Goal: Task Accomplishment & Management: Complete application form

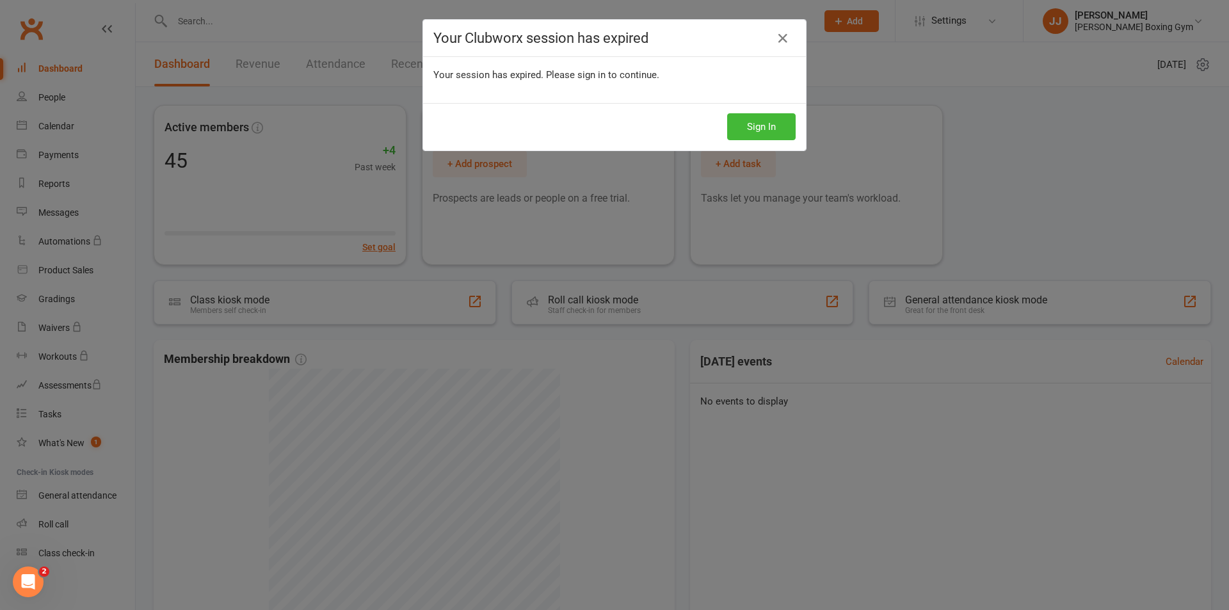
click at [789, 36] on h4 "Your Clubworx session has expired" at bounding box center [614, 38] width 362 height 16
click at [752, 119] on button "Sign In" at bounding box center [761, 126] width 68 height 27
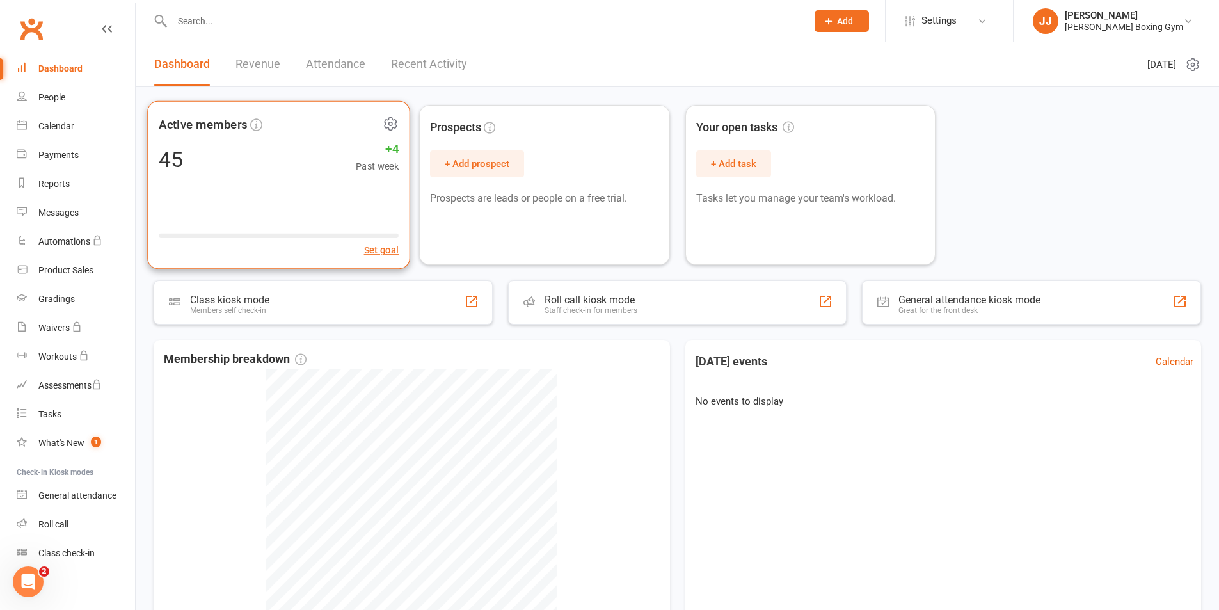
click at [326, 158] on div "45 +4 Past week" at bounding box center [279, 159] width 240 height 29
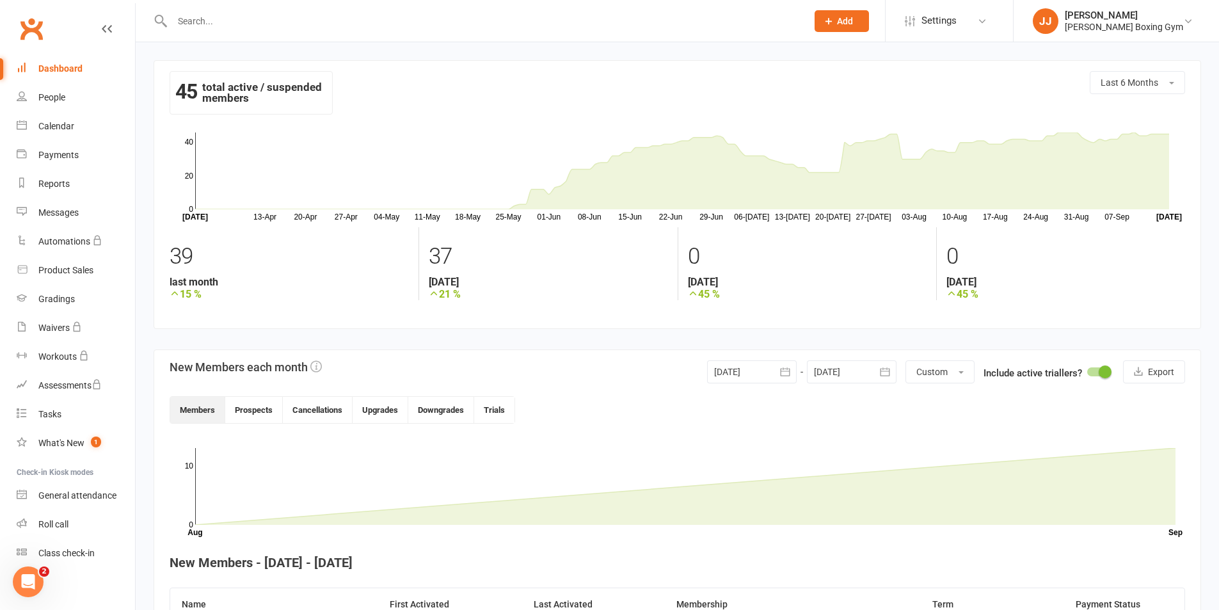
click at [68, 67] on div "Dashboard" at bounding box center [60, 68] width 44 height 10
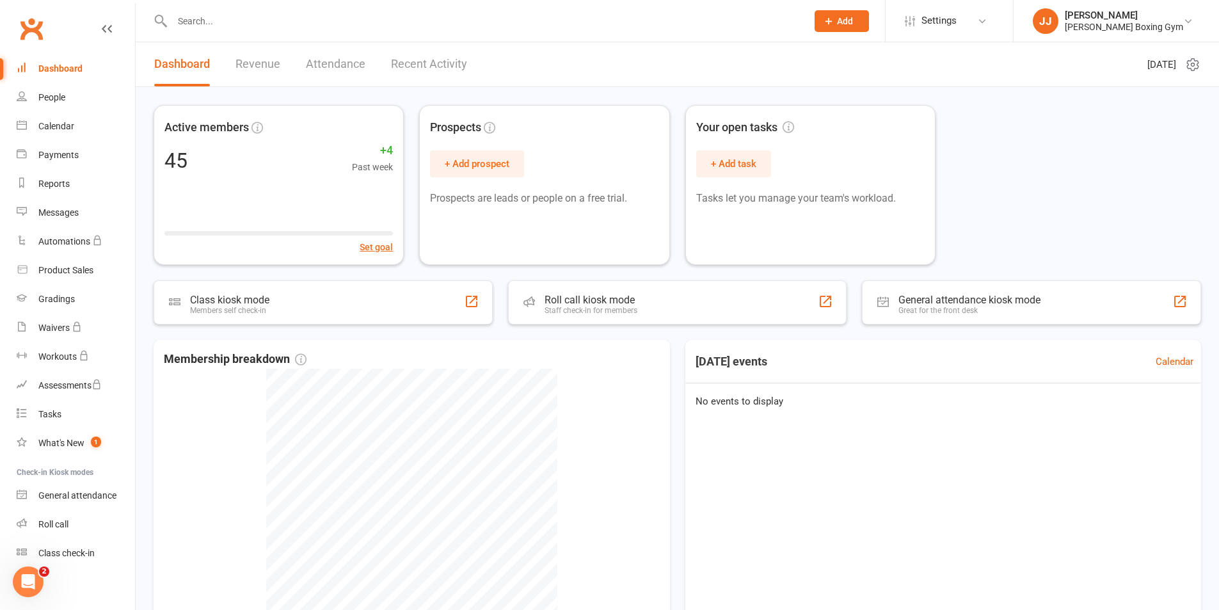
click at [193, 27] on input "text" at bounding box center [483, 21] width 630 height 18
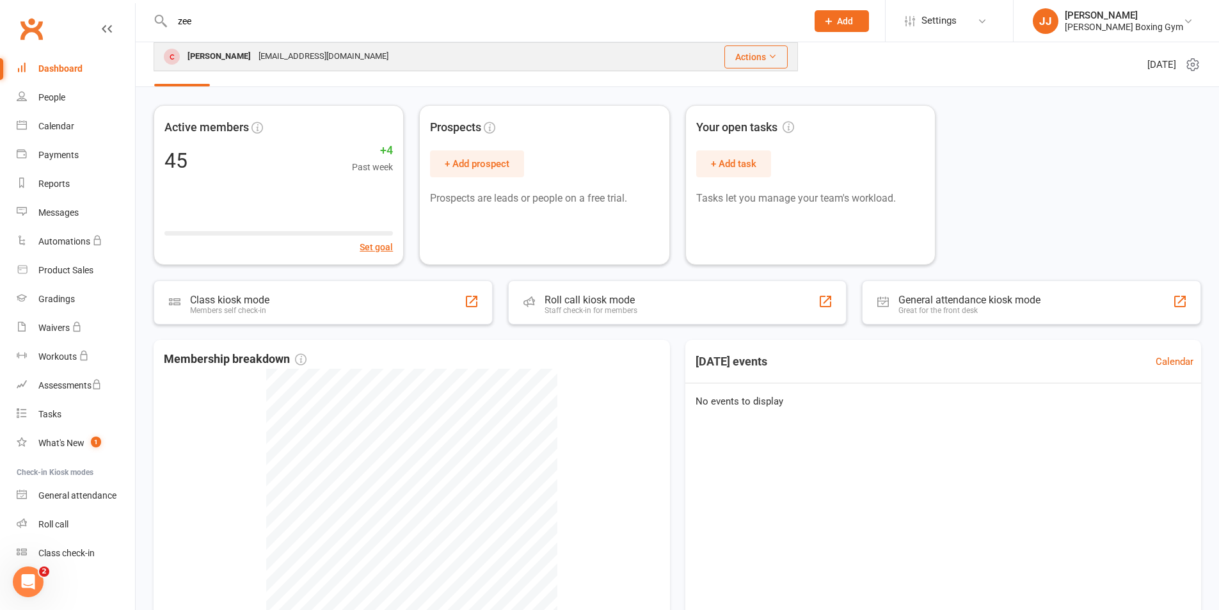
type input "zee"
click at [230, 58] on div "[PERSON_NAME]" at bounding box center [219, 56] width 71 height 19
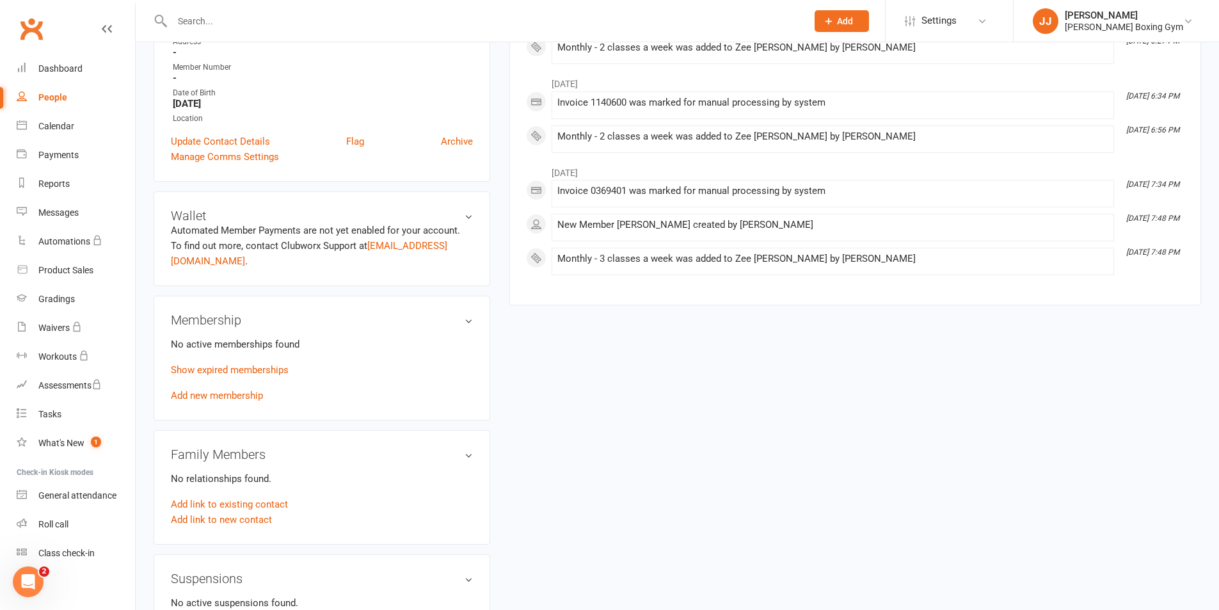
scroll to position [320, 0]
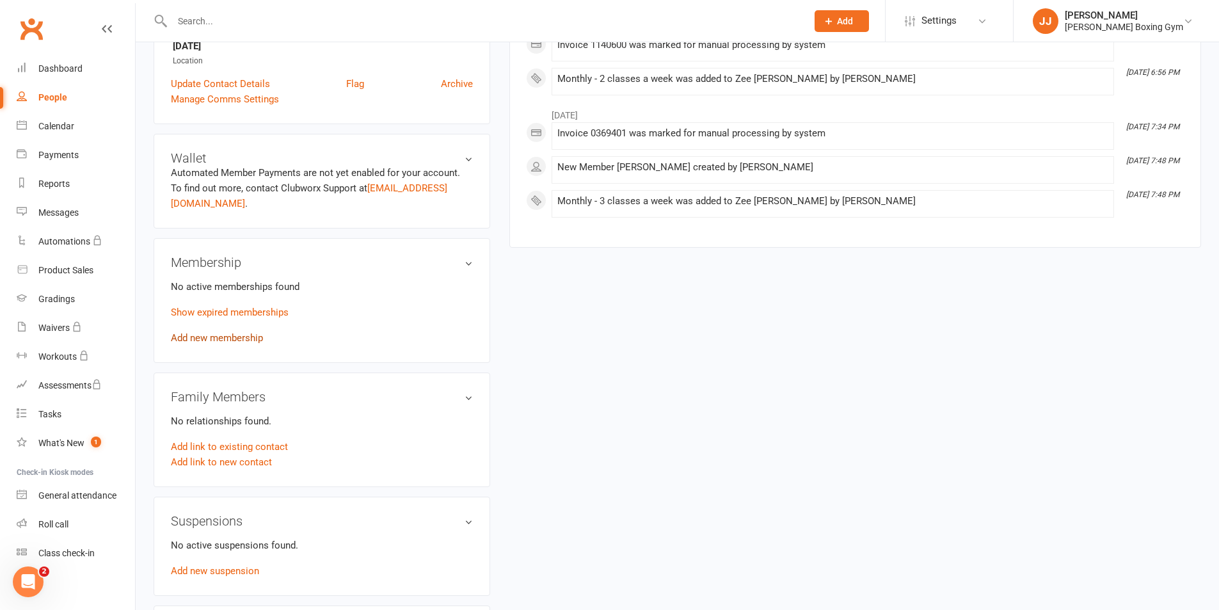
click at [236, 332] on link "Add new membership" at bounding box center [217, 338] width 92 height 12
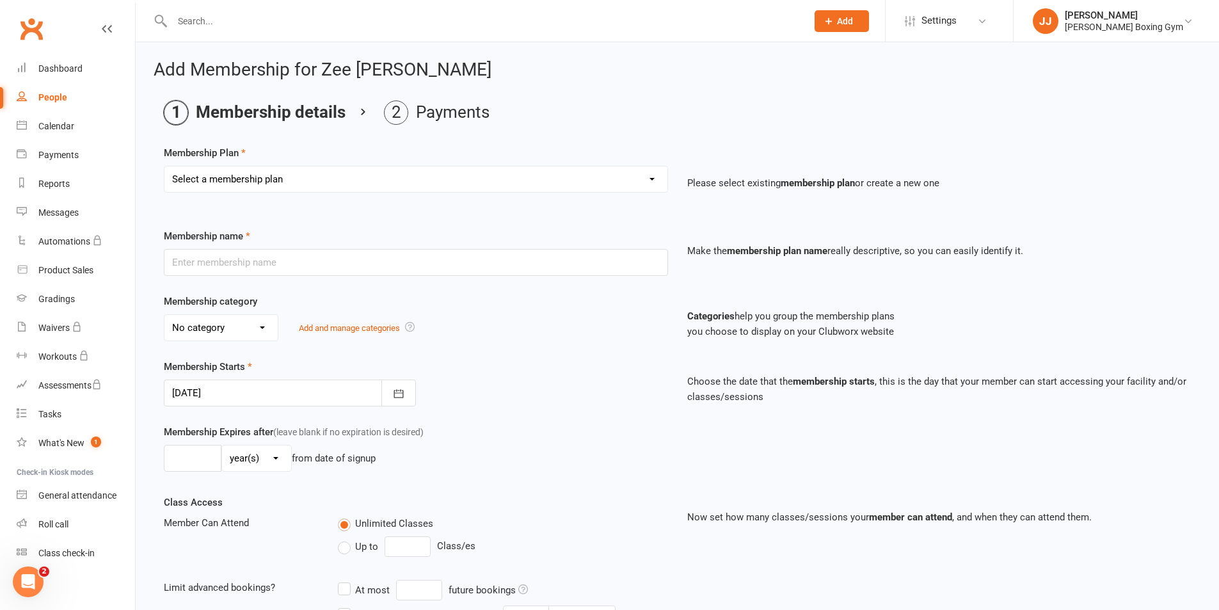
click at [377, 392] on div at bounding box center [290, 393] width 252 height 27
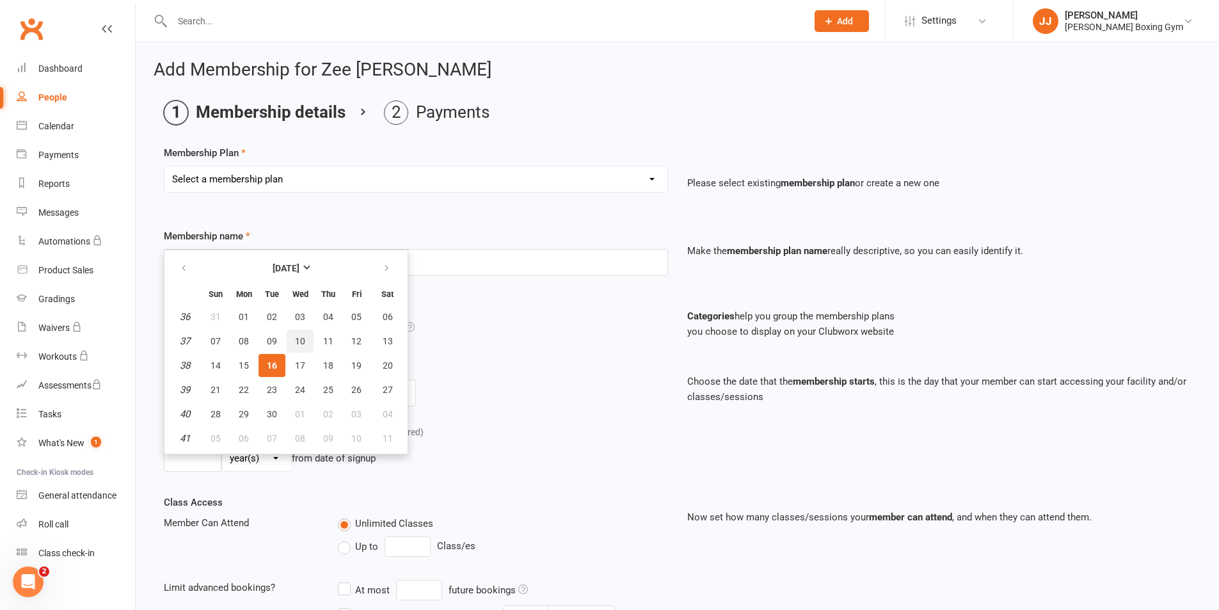
click at [296, 340] on span "10" at bounding box center [300, 341] width 10 height 10
type input "[DATE]"
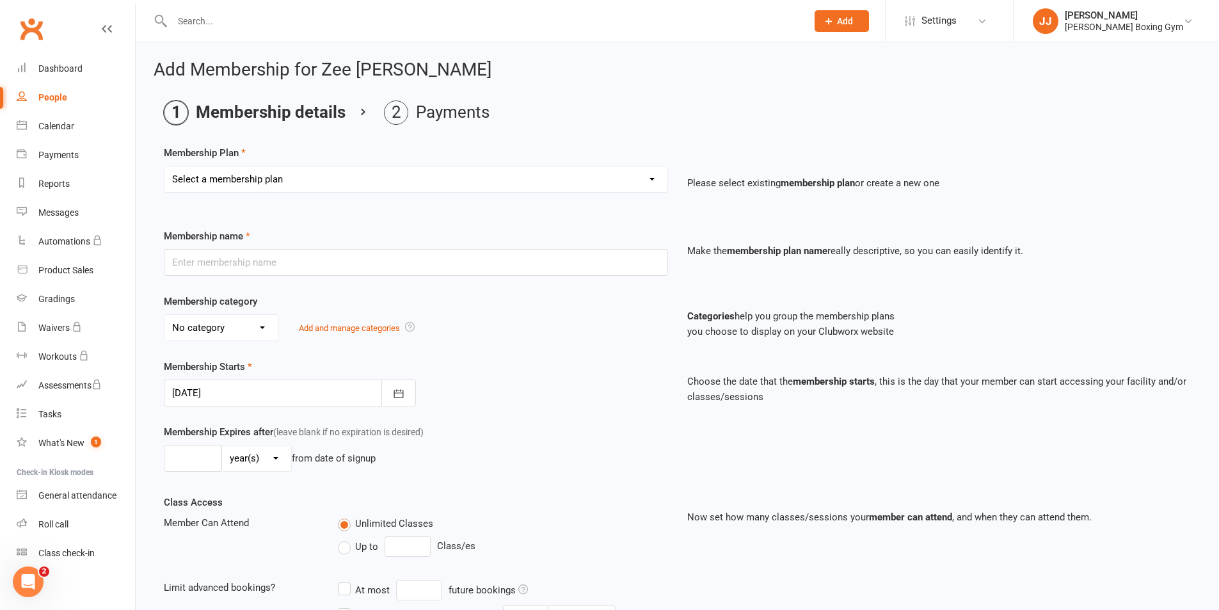
click at [338, 167] on select "Select a membership plan Create new Membership Plan Monthly - 1 class a week Mo…" at bounding box center [415, 179] width 503 height 26
select select "2"
click at [164, 166] on select "Select a membership plan Create new Membership Plan Monthly - 1 class a week Mo…" at bounding box center [415, 179] width 503 height 26
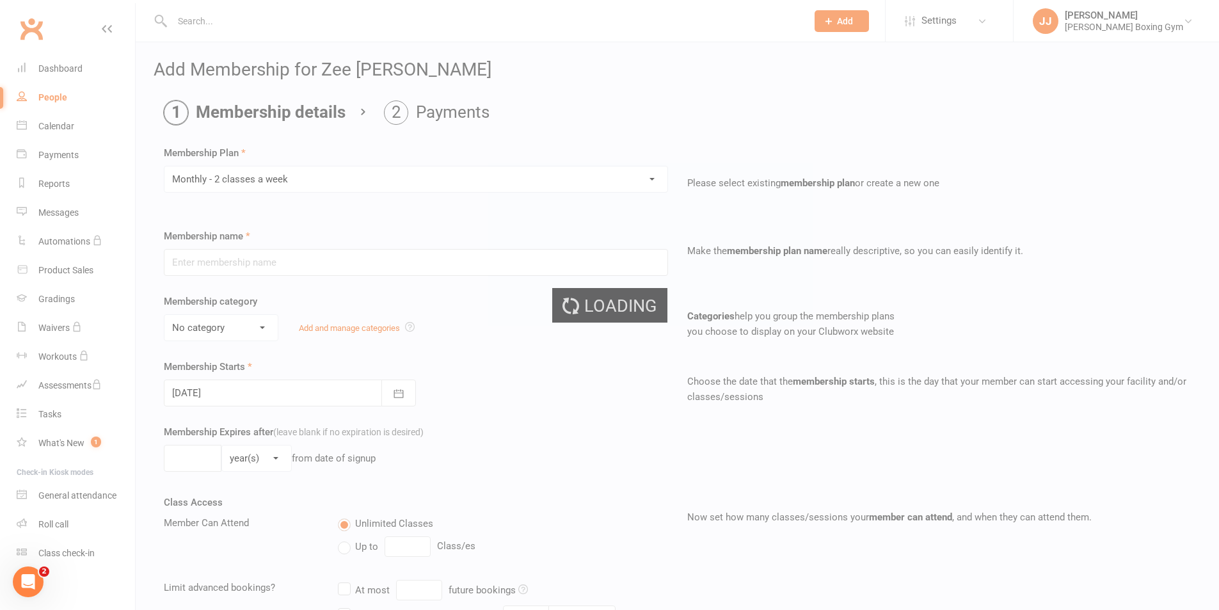
type input "Monthly - 2 classes a week"
select select "2"
type input "1"
select select "2"
type input "2"
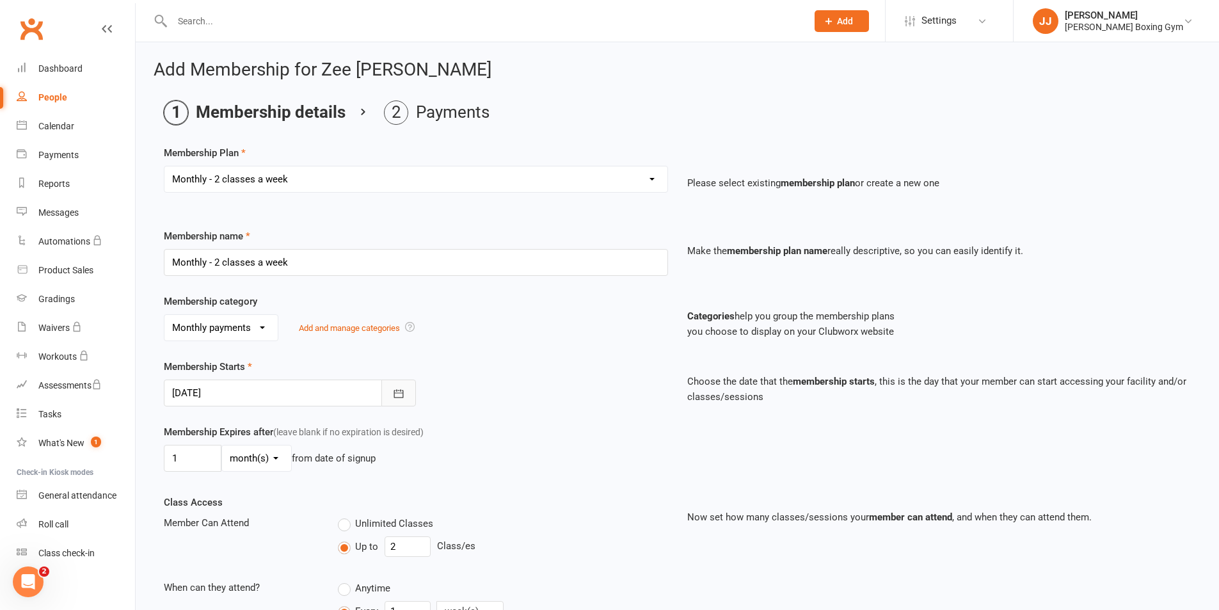
click at [406, 390] on button "button" at bounding box center [398, 393] width 35 height 27
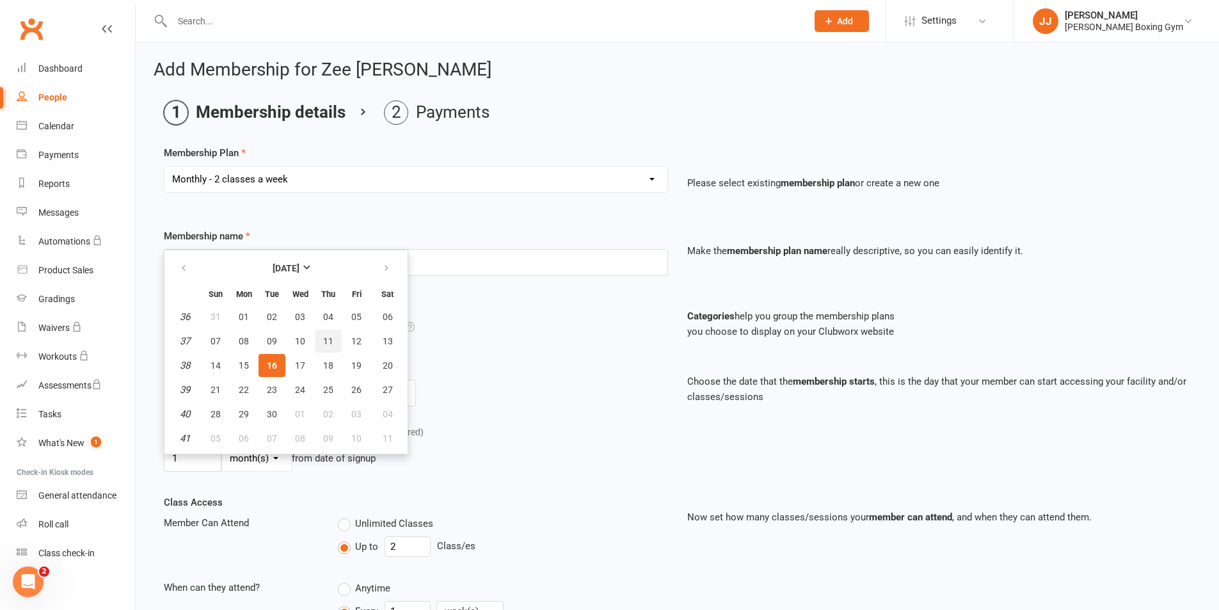
click at [322, 340] on button "11" at bounding box center [328, 341] width 27 height 23
type input "[DATE]"
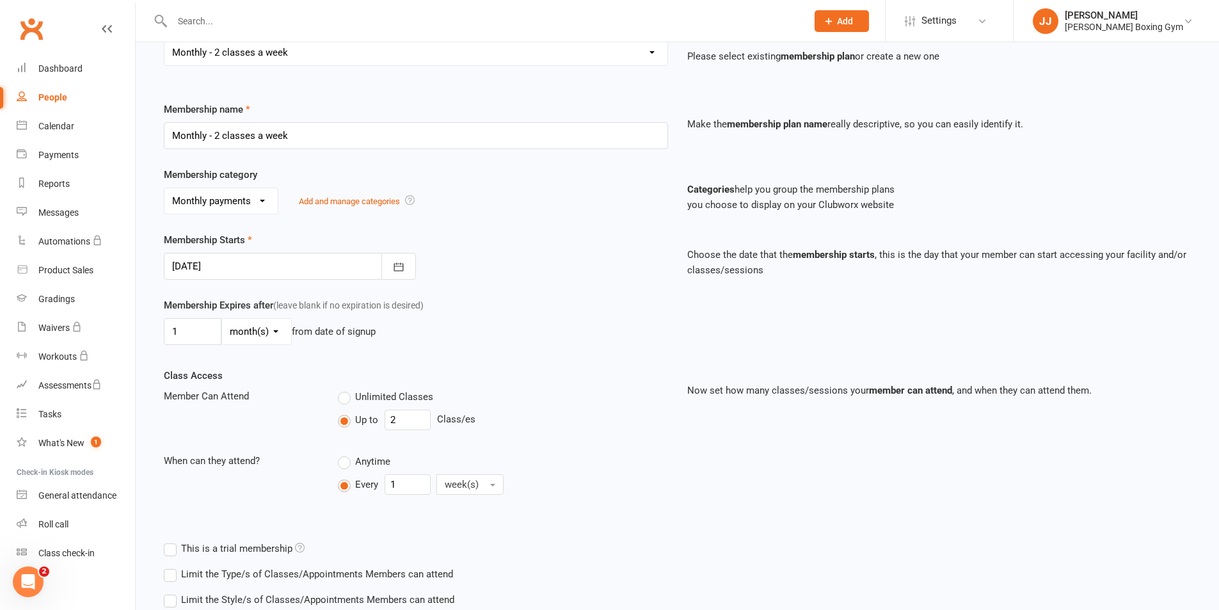
scroll to position [297, 0]
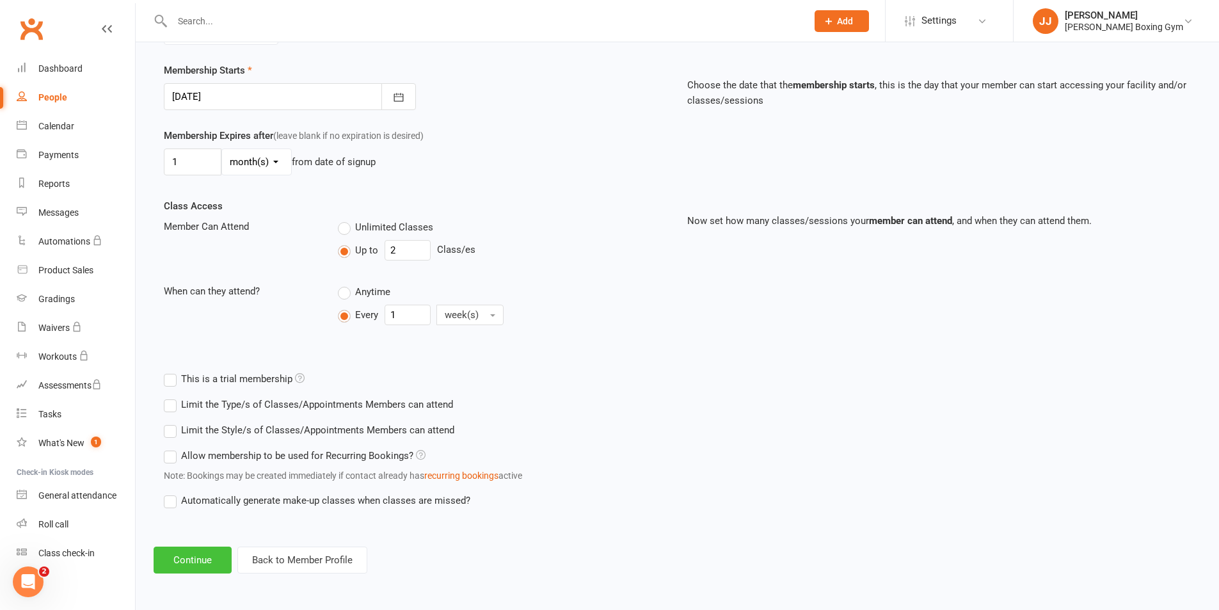
click at [171, 563] on button "Continue" at bounding box center [193, 560] width 78 height 27
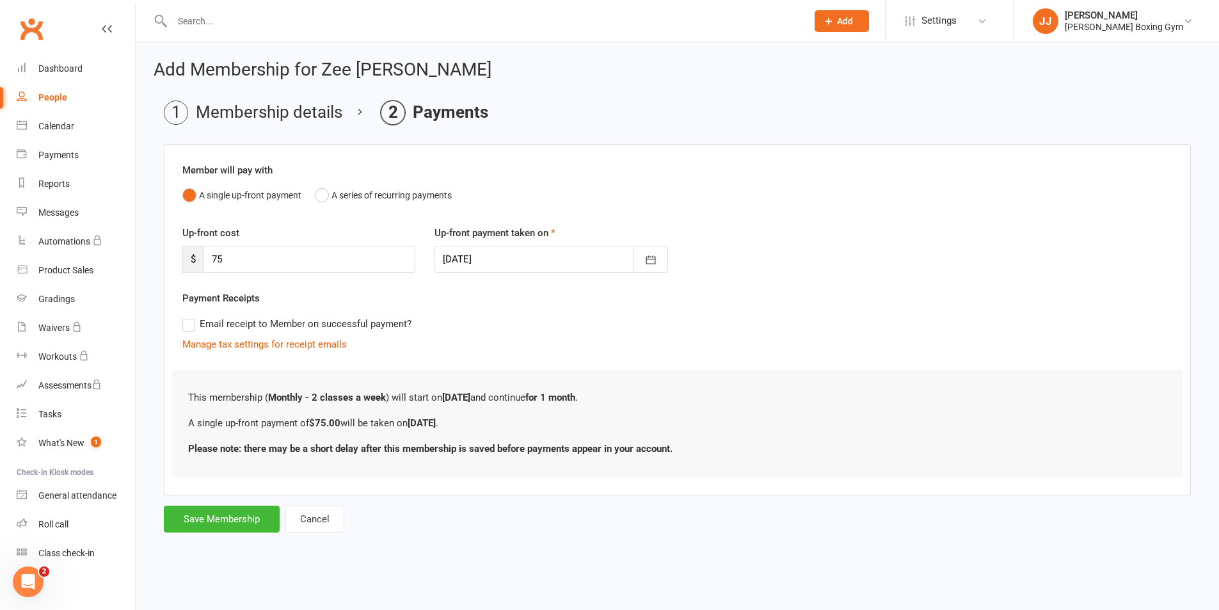
scroll to position [0, 0]
click at [238, 524] on button "Save Membership" at bounding box center [222, 519] width 116 height 27
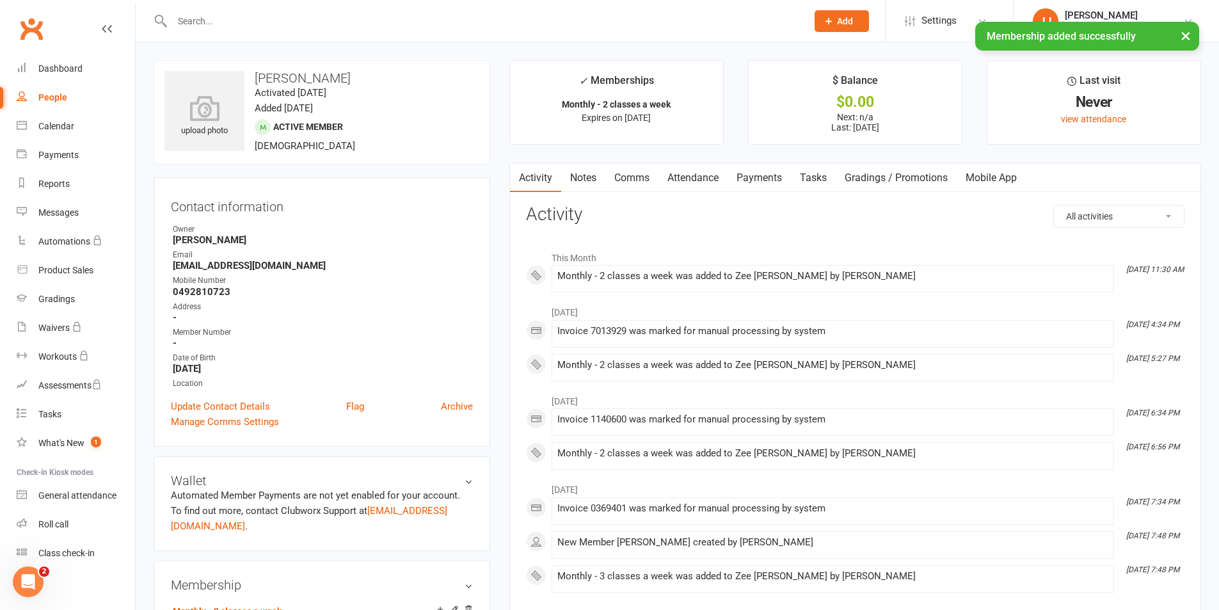
click at [72, 98] on link "People" at bounding box center [76, 97] width 118 height 29
select select "100"
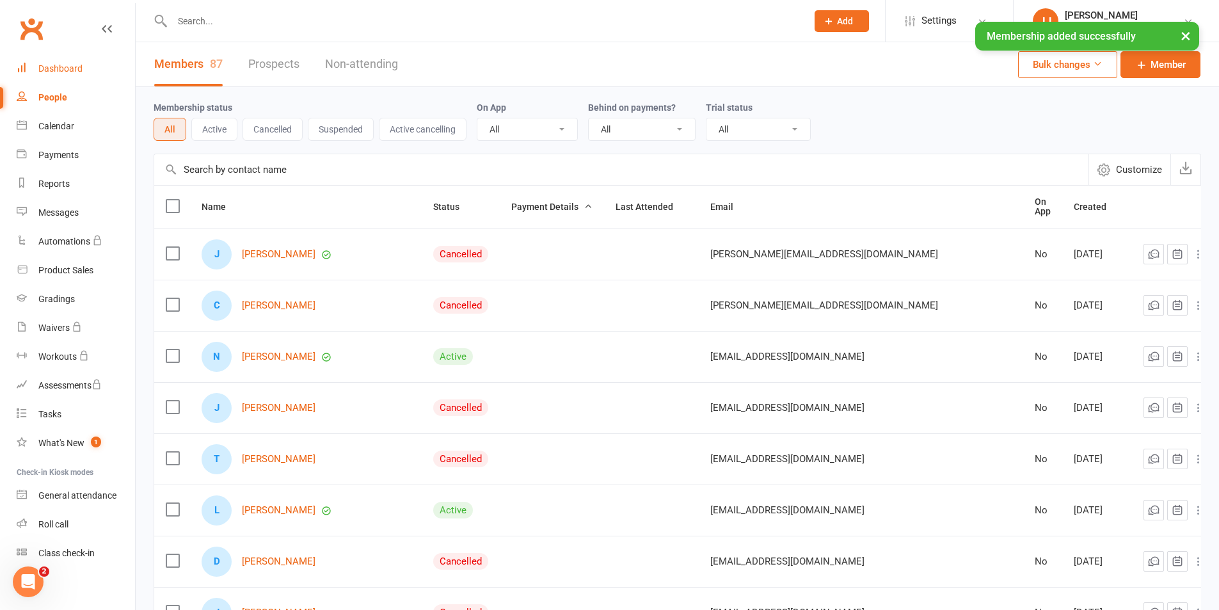
click at [80, 62] on link "Dashboard" at bounding box center [76, 68] width 118 height 29
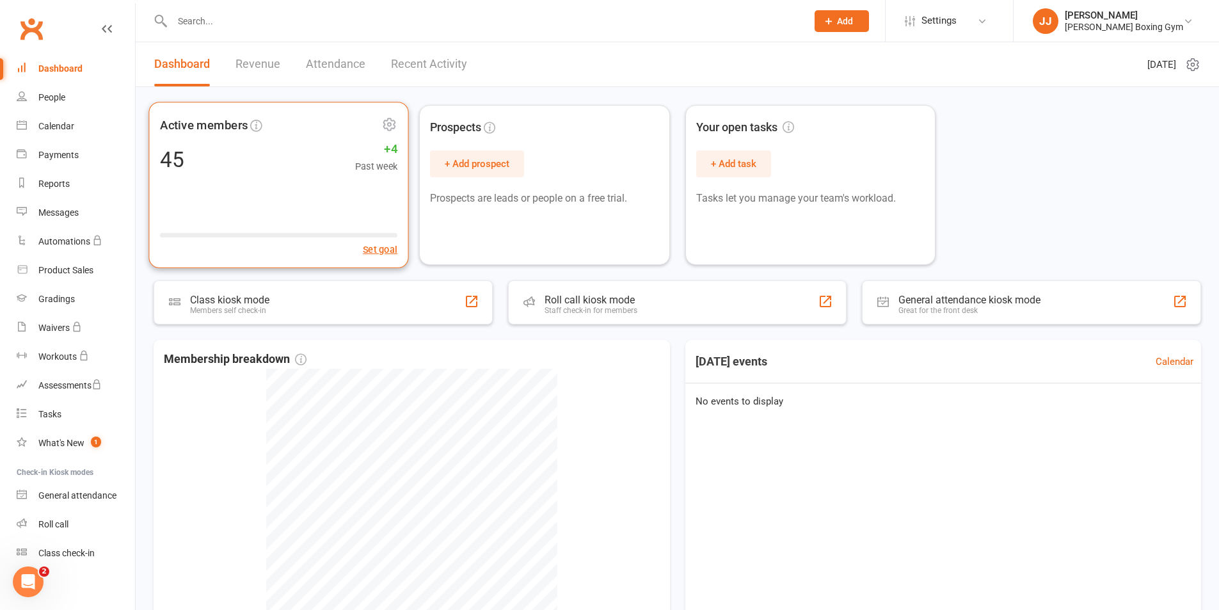
click at [209, 156] on div "45 +4 Past week" at bounding box center [278, 159] width 237 height 29
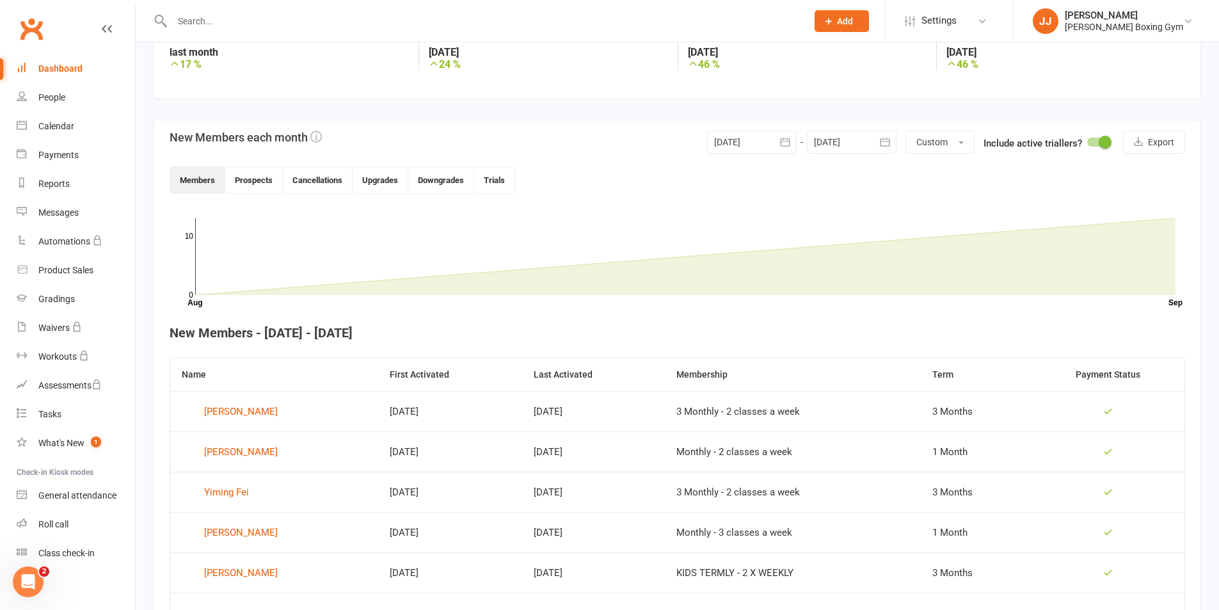
scroll to position [302, 0]
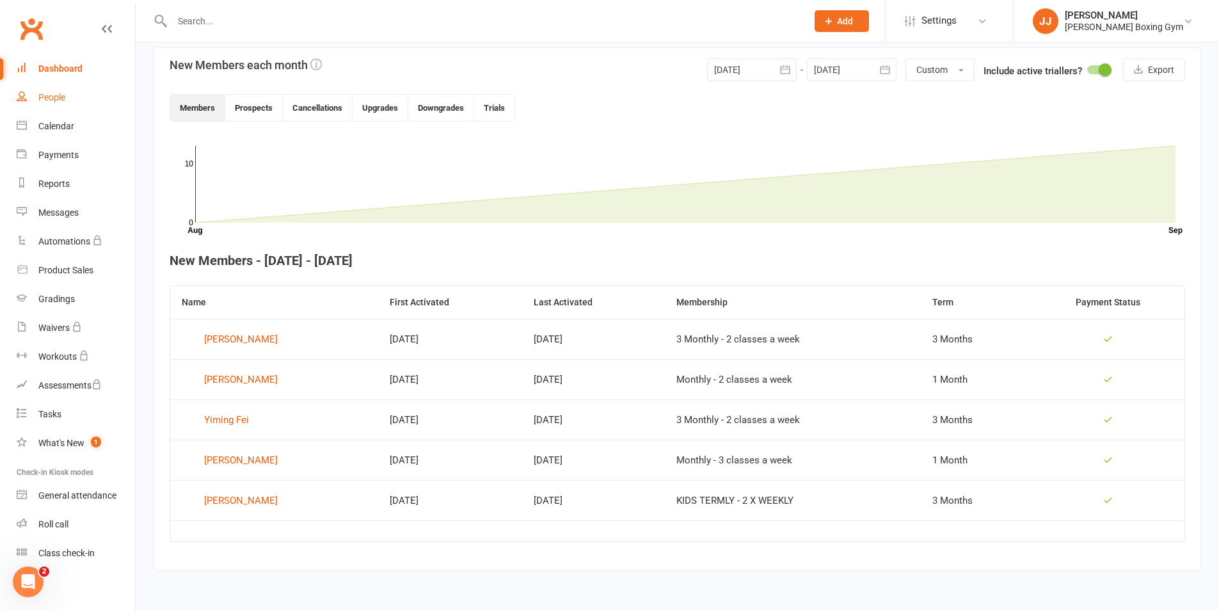
click at [48, 99] on div "People" at bounding box center [51, 97] width 27 height 10
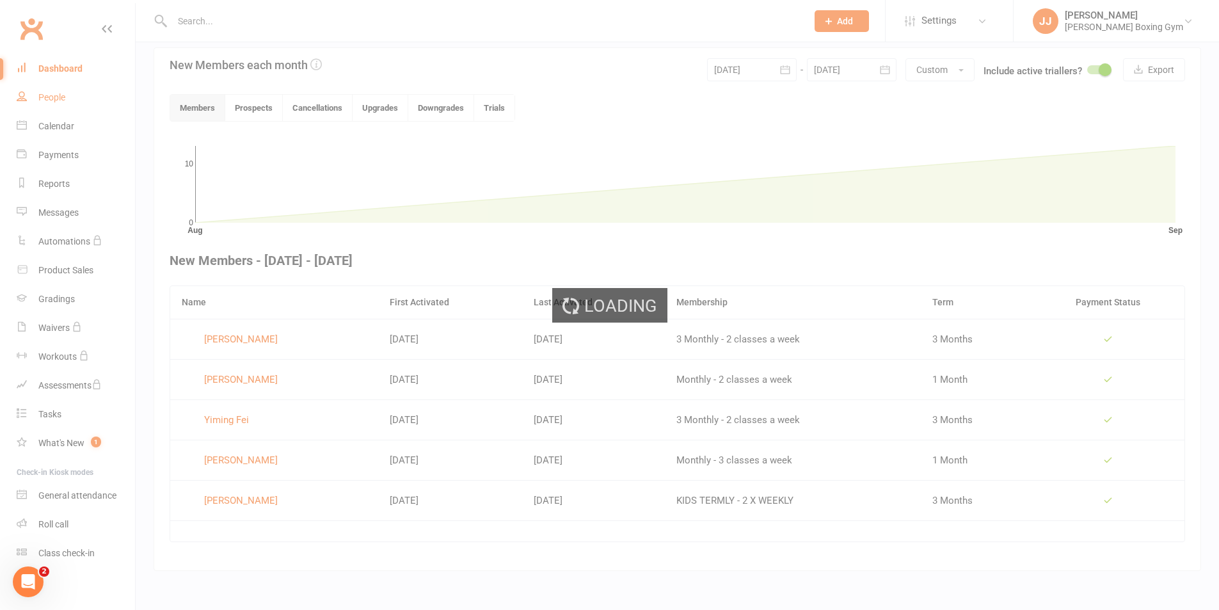
select select "100"
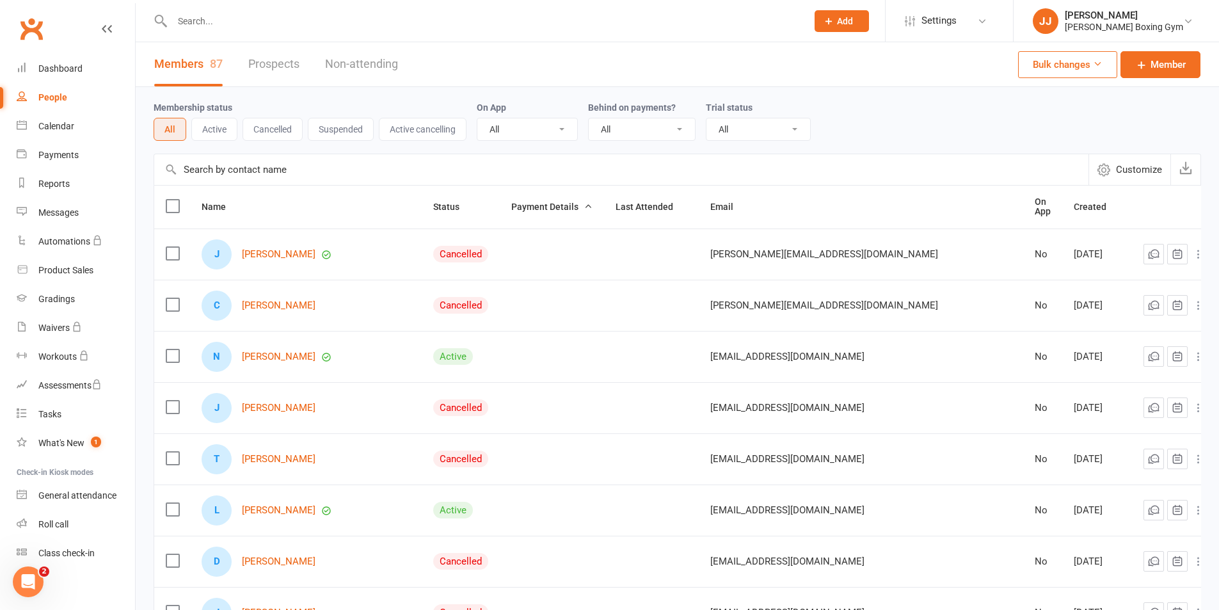
click at [218, 141] on button "Active" at bounding box center [214, 129] width 46 height 23
